Goal: Transaction & Acquisition: Purchase product/service

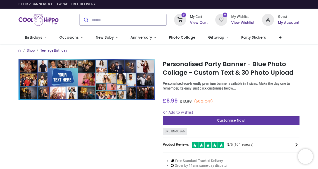
click at [193, 119] on div "Customise Now!" at bounding box center [231, 120] width 137 height 9
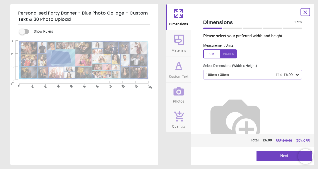
click at [60, 54] on div at bounding box center [61, 58] width 19 height 12
click at [237, 79] on div "100cm x 30cm £14 £6.99" at bounding box center [252, 75] width 99 height 10
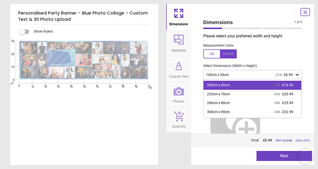
scroll to position [33, 0]
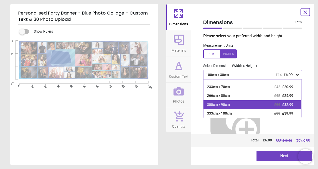
click at [249, 100] on div "300cm x 90cm £66 £32.99" at bounding box center [253, 104] width 98 height 9
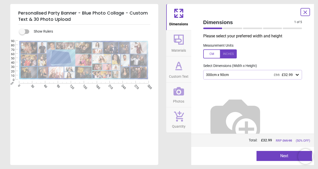
click at [242, 76] on div "300cm x 90cm £66 £32.99" at bounding box center [251, 75] width 90 height 4
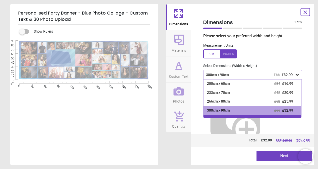
scroll to position [33, 0]
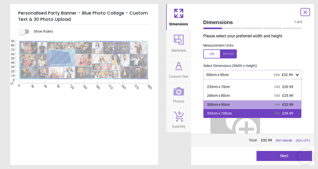
click at [256, 111] on div "333cm x 100cm £80 £39.99" at bounding box center [253, 113] width 98 height 9
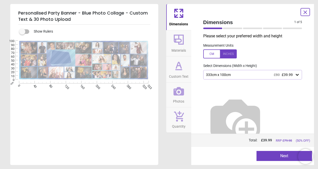
click at [279, 158] on button "Next" at bounding box center [285, 156] width 56 height 10
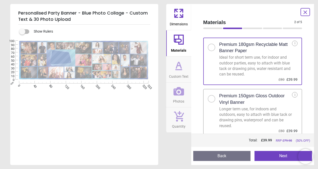
scroll to position [8, 0]
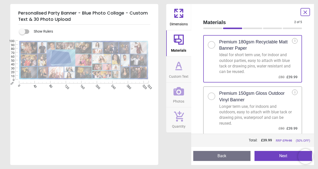
click at [244, 95] on h2 "Premium 150gsm Gloss Outdoor Vinyl Banner" at bounding box center [256, 96] width 73 height 13
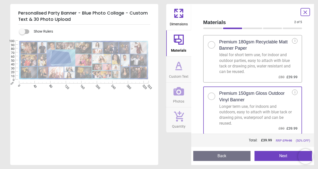
click at [279, 158] on button "Next" at bounding box center [284, 156] width 58 height 10
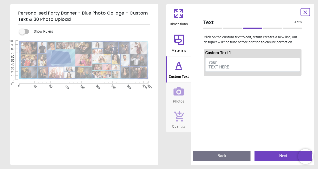
click at [228, 64] on button "Your TEXT HERE" at bounding box center [252, 65] width 95 height 14
click at [229, 65] on button "Your TEXT HERE" at bounding box center [252, 65] width 95 height 14
click at [65, 59] on textarea at bounding box center [61, 58] width 19 height 5
click at [301, 9] on div "Dimensions Materials Custom Text Photos Quantity Text 3 of 5 3 of 6 Click on th…" at bounding box center [240, 84] width 148 height 161
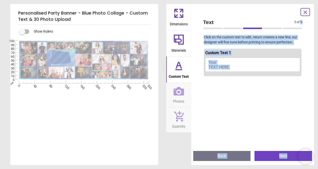
drag, startPoint x: 301, startPoint y: 9, endPoint x: 269, endPoint y: 113, distance: 108.9
click at [263, 124] on div at bounding box center [253, 162] width 98 height 169
click at [306, 12] on icon at bounding box center [305, 12] width 3 height 3
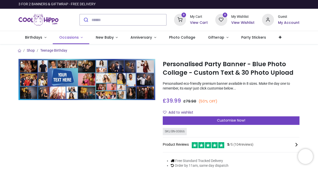
click at [81, 40] on link "Occasions" at bounding box center [71, 37] width 37 height 13
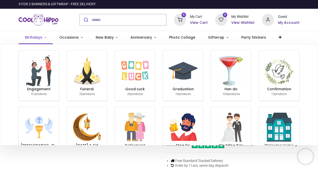
click at [47, 42] on link "Birthdays" at bounding box center [36, 37] width 34 height 13
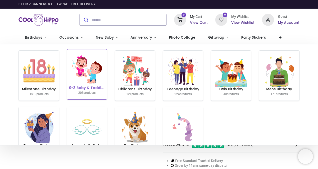
click at [100, 76] on img at bounding box center [87, 69] width 32 height 32
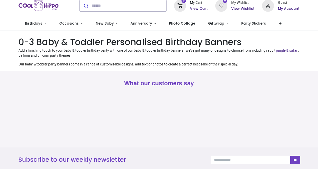
scroll to position [25, 0]
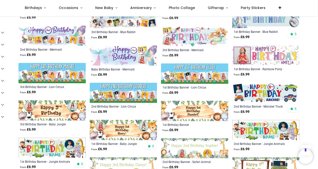
scroll to position [463, 0]
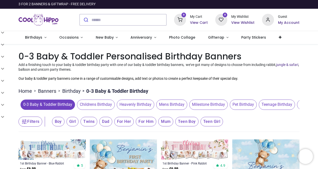
click at [35, 120] on button "Filters" at bounding box center [31, 121] width 24 height 10
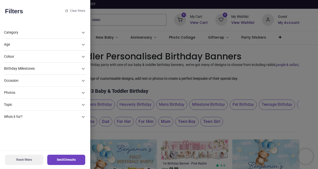
click at [45, 90] on div "Photos" at bounding box center [42, 92] width 76 height 5
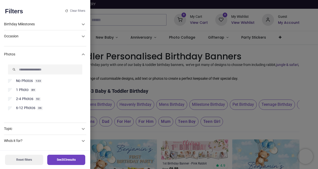
scroll to position [44, 0]
click at [30, 110] on span "6-12 Photos" at bounding box center [25, 107] width 19 height 5
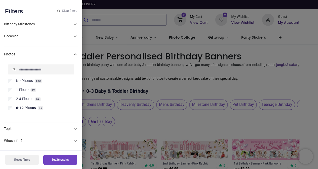
click at [70, 157] on button "See 36 results" at bounding box center [60, 159] width 34 height 10
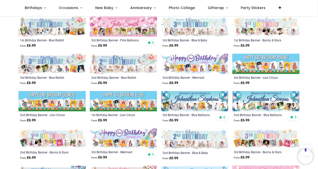
scroll to position [200, 0]
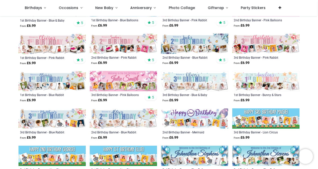
scroll to position [175, 0]
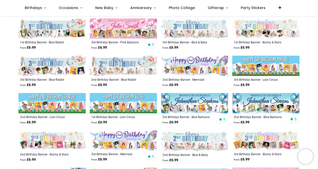
scroll to position [200, 0]
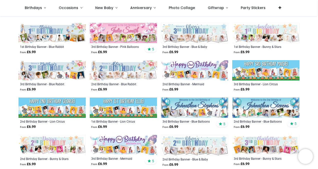
click at [253, 74] on img at bounding box center [266, 70] width 67 height 20
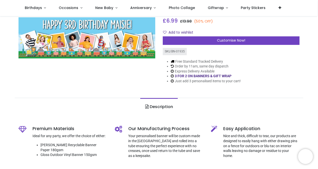
scroll to position [25, 0]
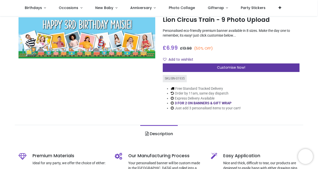
click at [187, 68] on div "Customise Now!" at bounding box center [231, 67] width 137 height 9
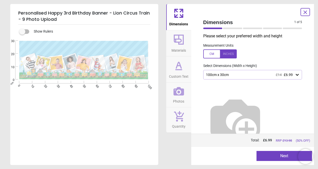
click at [187, 70] on button "Custom Text" at bounding box center [178, 69] width 25 height 26
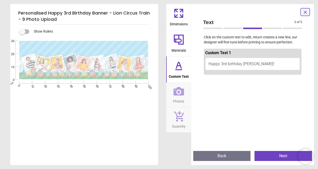
click at [246, 62] on span "Happy 3rd birthday maisie!" at bounding box center [242, 63] width 66 height 5
click at [249, 63] on span "Happy 3rd birthday maisie!" at bounding box center [242, 63] width 66 height 5
click at [258, 64] on button "Happy 3rd birthday maisie!" at bounding box center [252, 64] width 95 height 13
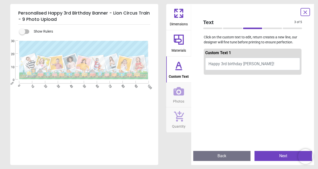
type textarea "*"
type textarea "**********"
click at [181, 37] on icon at bounding box center [179, 40] width 12 height 12
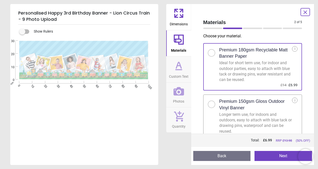
click at [176, 21] on span "Dimensions" at bounding box center [179, 23] width 18 height 8
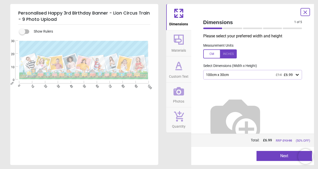
click at [231, 76] on div "100cm x 30cm £14 £6.99" at bounding box center [251, 75] width 90 height 4
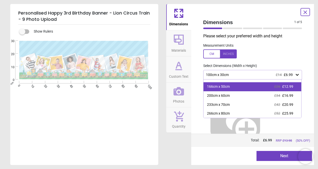
scroll to position [33, 0]
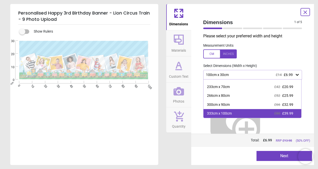
click at [237, 111] on div "333cm x 100cm £80 £39.99" at bounding box center [253, 113] width 98 height 9
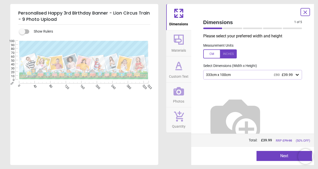
click at [179, 32] on button "Materials" at bounding box center [178, 43] width 25 height 26
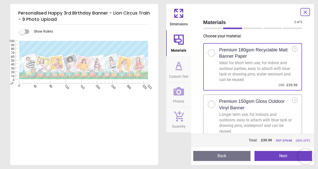
click at [246, 110] on h2 "Premium 150gsm Gloss Outdoor Vinyl Banner" at bounding box center [256, 104] width 73 height 13
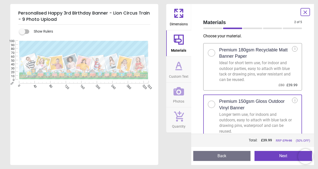
click at [181, 98] on span "Photos" at bounding box center [178, 100] width 11 height 8
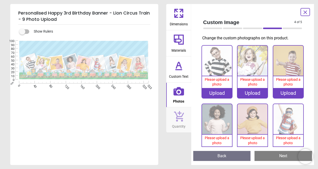
click at [217, 96] on div "Upload" at bounding box center [217, 93] width 30 height 10
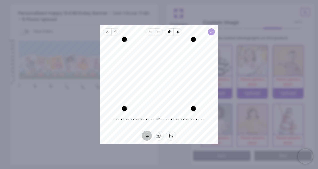
click at [210, 30] on icon "button" at bounding box center [212, 32] width 4 height 4
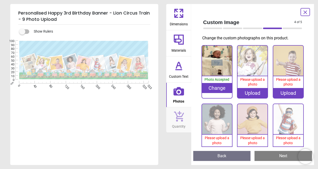
click at [247, 92] on div "Upload" at bounding box center [253, 93] width 30 height 10
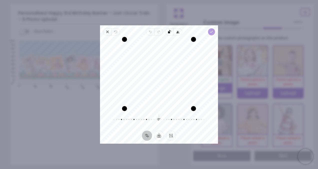
click at [210, 34] on span "Done" at bounding box center [211, 31] width 7 height 7
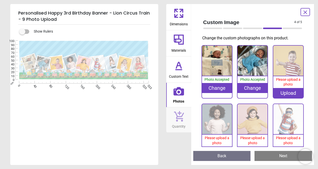
click at [280, 89] on div "Upload" at bounding box center [289, 93] width 30 height 10
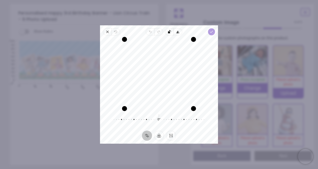
click at [211, 33] on icon "button" at bounding box center [212, 32] width 4 height 4
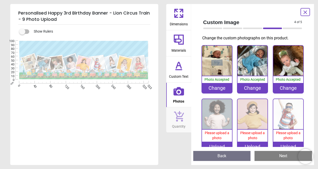
click at [215, 145] on div "Upload" at bounding box center [217, 146] width 30 height 10
click at [288, 87] on div "Change" at bounding box center [289, 88] width 30 height 10
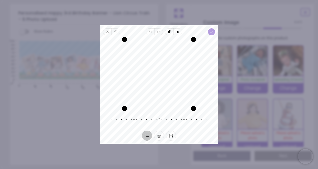
click at [213, 31] on icon "button" at bounding box center [212, 32] width 4 height 4
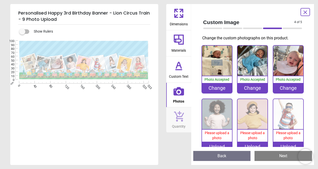
click at [211, 143] on div "Upload" at bounding box center [217, 146] width 30 height 10
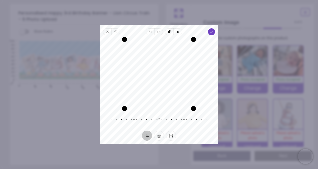
drag, startPoint x: 174, startPoint y: 75, endPoint x: 173, endPoint y: 59, distance: 15.8
click at [173, 59] on div "Recenter" at bounding box center [159, 73] width 110 height 69
click at [213, 31] on icon "button" at bounding box center [212, 32] width 4 height 4
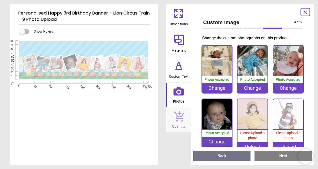
click at [262, 143] on div "Upload" at bounding box center [253, 146] width 30 height 10
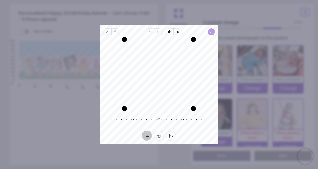
click at [211, 33] on polyline "button" at bounding box center [212, 32] width 3 height 2
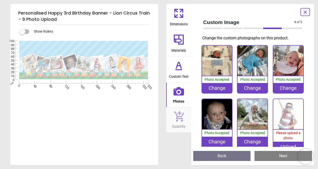
scroll to position [25, 0]
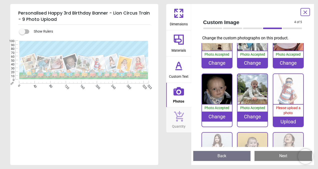
click at [279, 120] on div "Upload" at bounding box center [289, 121] width 30 height 10
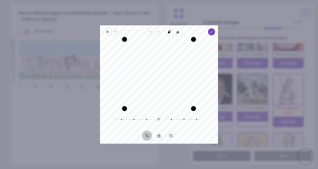
drag, startPoint x: 173, startPoint y: 75, endPoint x: 171, endPoint y: 92, distance: 17.4
click at [171, 92] on div "Recenter" at bounding box center [159, 73] width 110 height 69
click at [213, 33] on icon "button" at bounding box center [212, 32] width 4 height 4
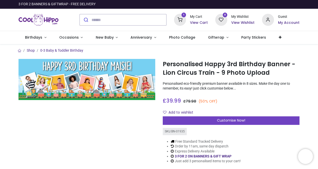
click at [185, 22] on icon at bounding box center [180, 20] width 12 height 12
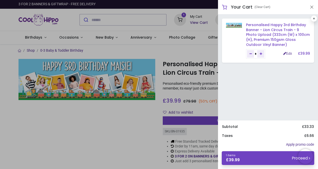
click at [256, 30] on link "Personalised Happy 3rd Birthday Banner - Lion Circus Train - 9 Photo Upload (33…" at bounding box center [278, 34] width 64 height 25
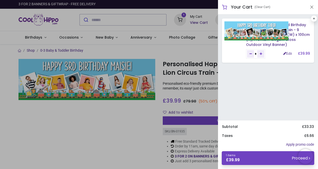
click at [242, 35] on img at bounding box center [257, 30] width 64 height 19
click at [241, 32] on img at bounding box center [257, 30] width 64 height 19
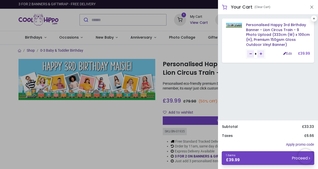
click at [193, 105] on div at bounding box center [159, 84] width 318 height 169
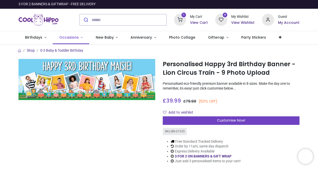
click at [74, 38] on span "Occasions" at bounding box center [69, 37] width 20 height 5
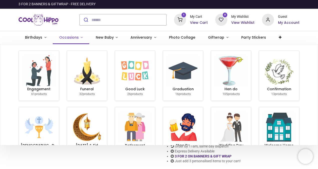
click at [73, 40] on link "Occasions" at bounding box center [71, 37] width 37 height 13
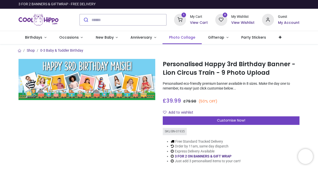
click at [184, 37] on span "Photo Collage" at bounding box center [182, 37] width 26 height 5
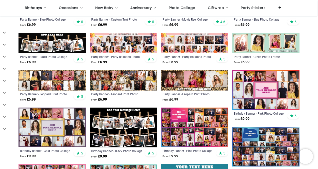
scroll to position [175, 0]
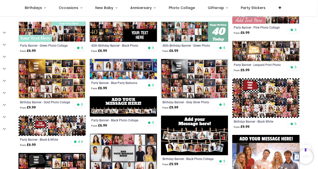
scroll to position [325, 0]
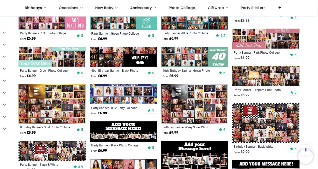
click at [121, 95] on img at bounding box center [123, 94] width 67 height 20
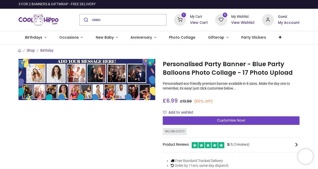
click at [206, 120] on div "Customise Now!" at bounding box center [231, 120] width 137 height 9
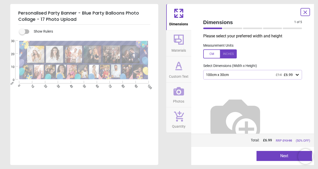
click at [184, 87] on icon at bounding box center [179, 91] width 11 height 11
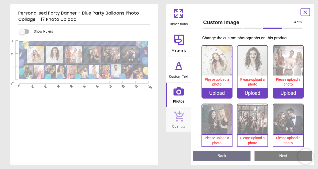
click at [213, 89] on div "Upload" at bounding box center [217, 93] width 30 height 10
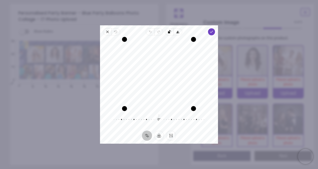
drag, startPoint x: 149, startPoint y: 71, endPoint x: 150, endPoint y: 94, distance: 23.0
click at [150, 94] on div "Recenter" at bounding box center [159, 73] width 110 height 69
click at [214, 33] on icon "button" at bounding box center [212, 32] width 4 height 4
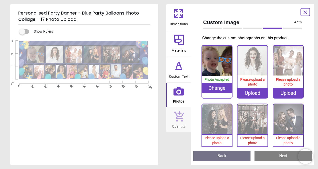
click at [215, 85] on div "Change" at bounding box center [217, 88] width 30 height 10
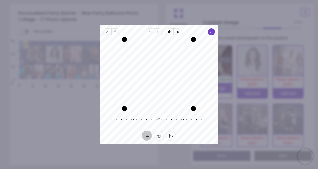
drag, startPoint x: 164, startPoint y: 76, endPoint x: 159, endPoint y: 87, distance: 11.6
click at [159, 87] on div "Recenter" at bounding box center [159, 73] width 110 height 69
click at [211, 32] on polyline "button" at bounding box center [212, 32] width 3 height 2
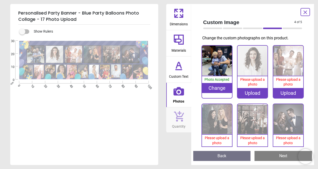
click at [246, 91] on div "Upload" at bounding box center [253, 93] width 30 height 10
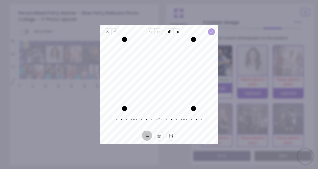
click at [215, 31] on span "Done" at bounding box center [211, 31] width 7 height 7
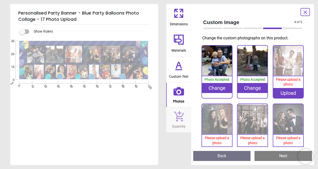
click at [280, 93] on div "Upload" at bounding box center [289, 93] width 30 height 10
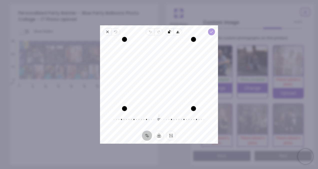
click at [211, 32] on polyline "button" at bounding box center [212, 32] width 3 height 2
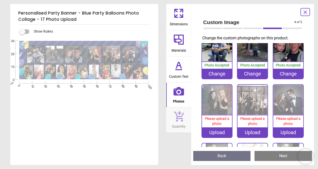
scroll to position [25, 0]
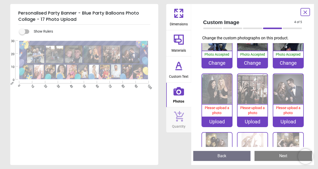
click at [223, 120] on div "Upload" at bounding box center [217, 121] width 30 height 10
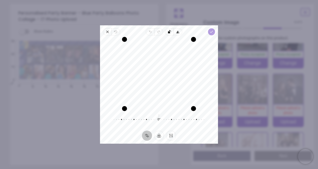
click at [211, 32] on icon "button" at bounding box center [212, 32] width 4 height 4
